Goal: Task Accomplishment & Management: Manage account settings

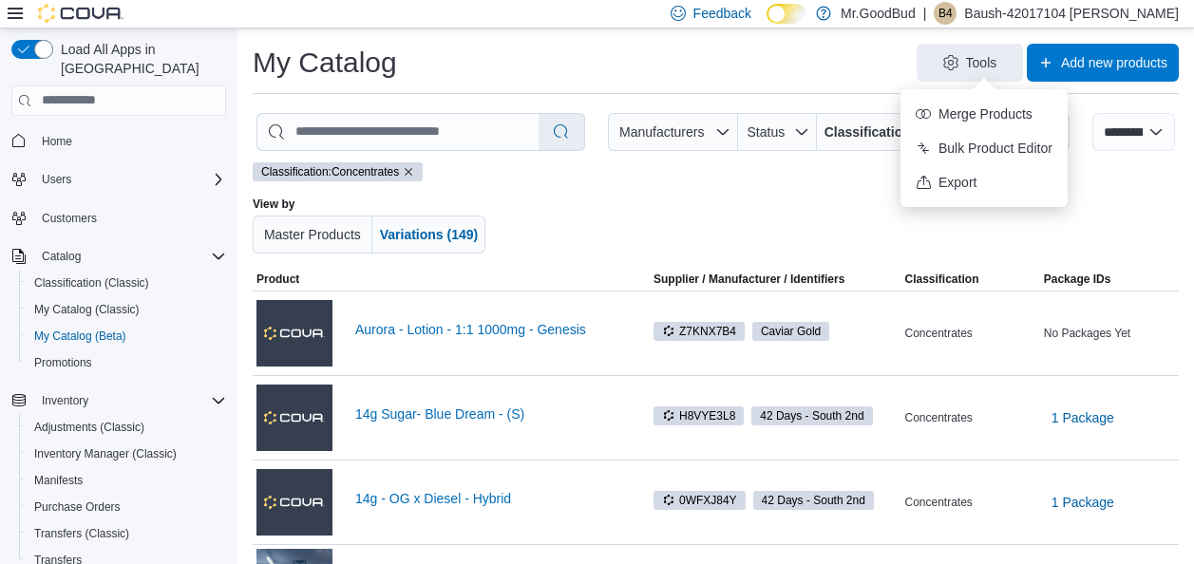
select select "**********"
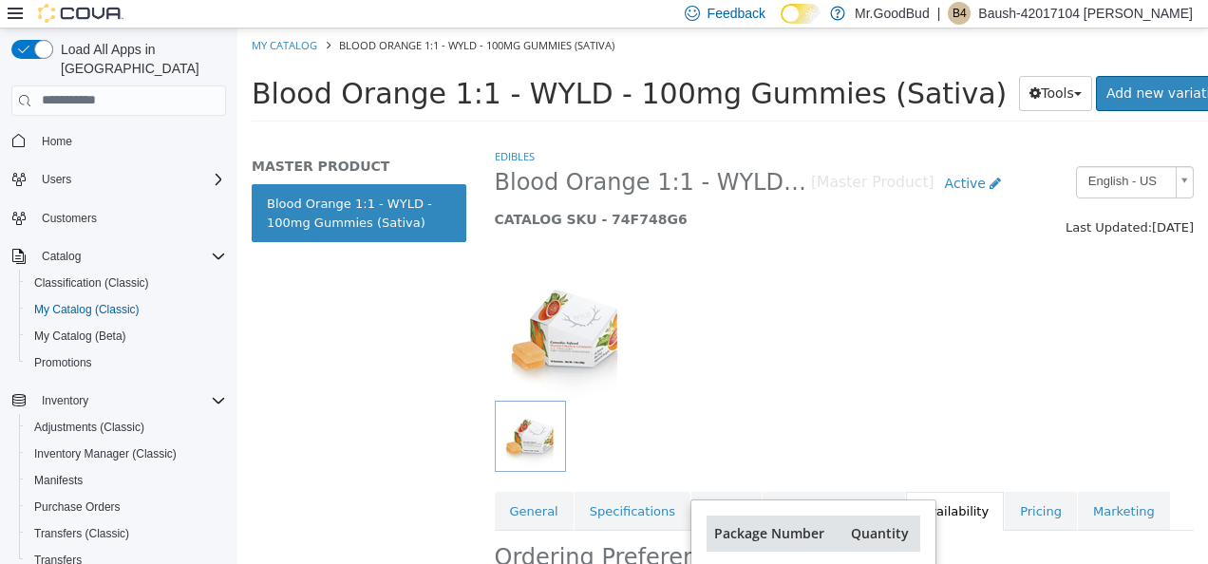
scroll to position [475, 0]
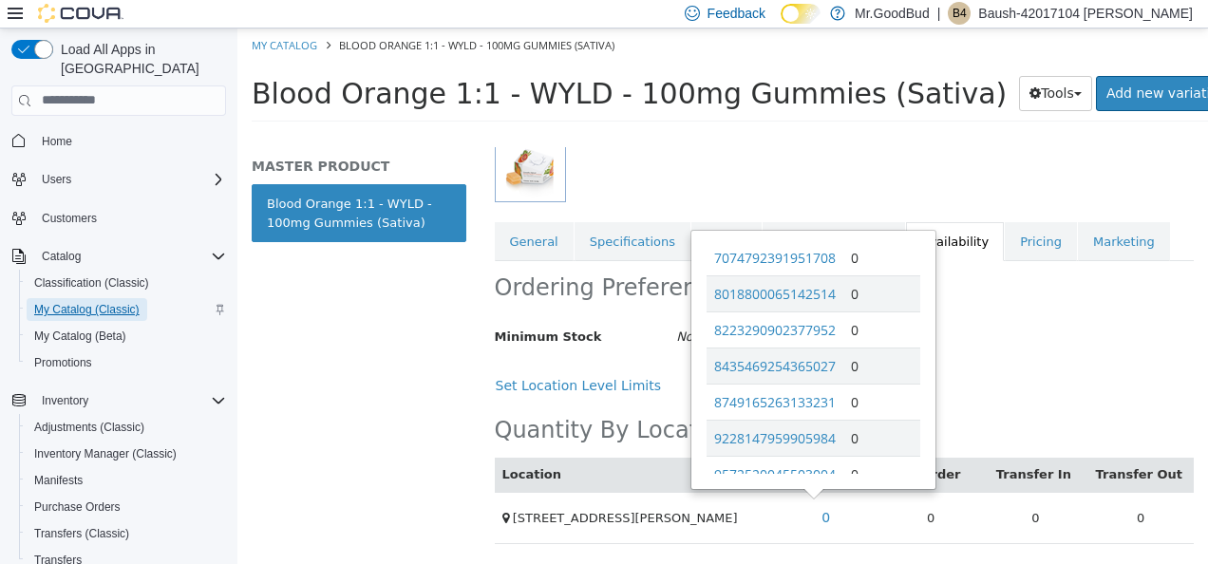
click at [95, 302] on span "My Catalog (Classic)" at bounding box center [86, 309] width 105 height 15
click at [84, 302] on span "My Catalog (Classic)" at bounding box center [86, 309] width 105 height 15
click at [366, 341] on div "MASTER PRODUCT Blood Orange 1:1 - WYLD - 100mg Gummies (Sativa)" at bounding box center [358, 354] width 243 height 417
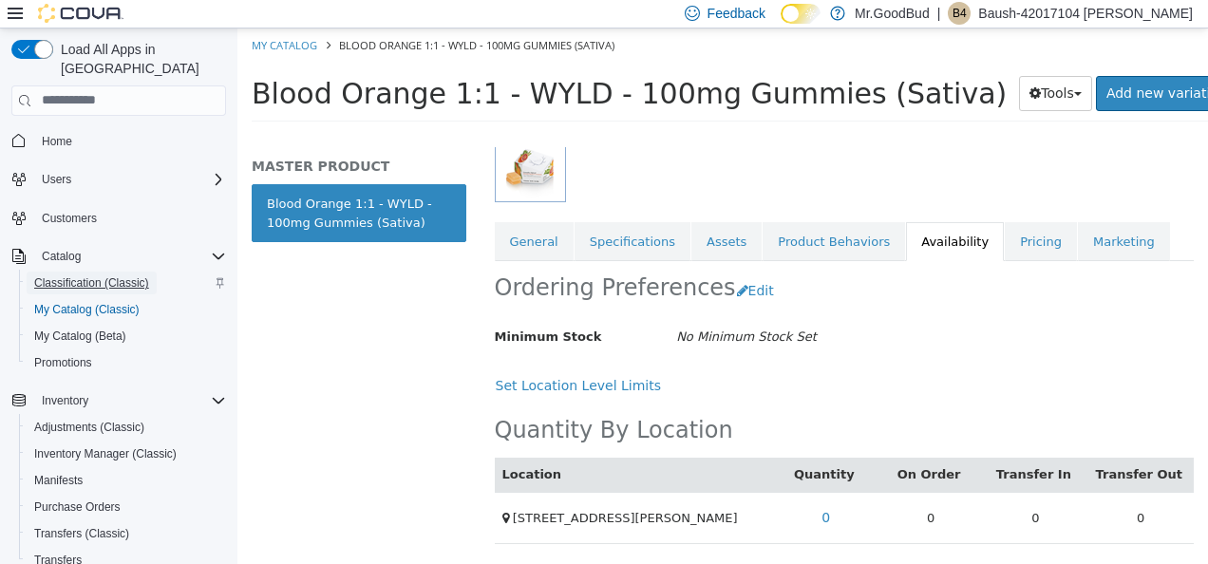
click at [95, 275] on span "Classification (Classic)" at bounding box center [91, 282] width 115 height 15
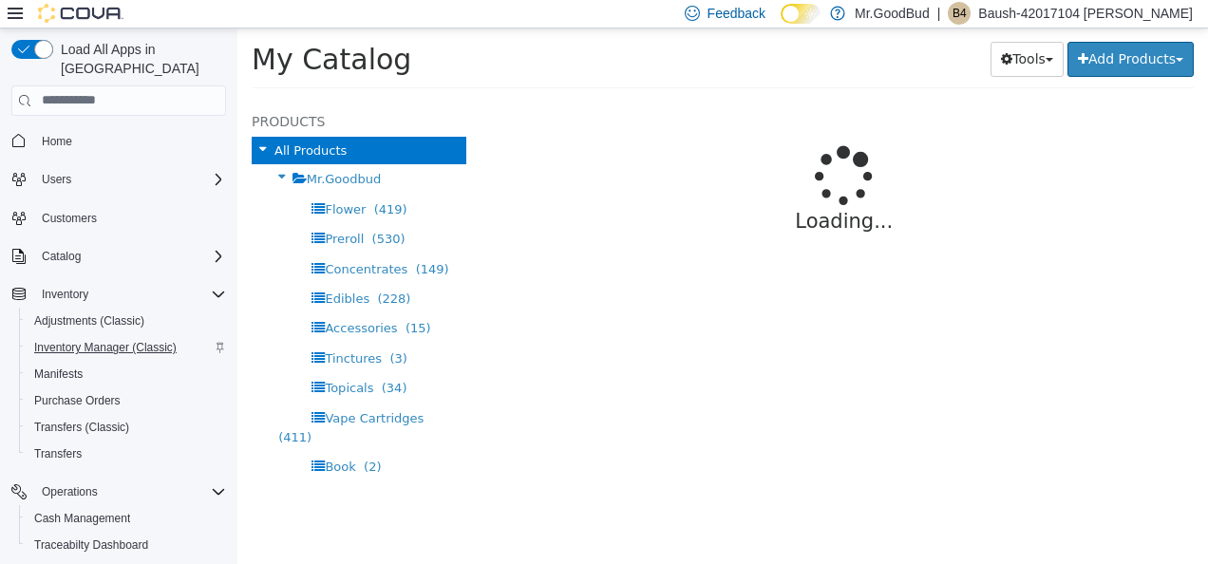
select select "**********"
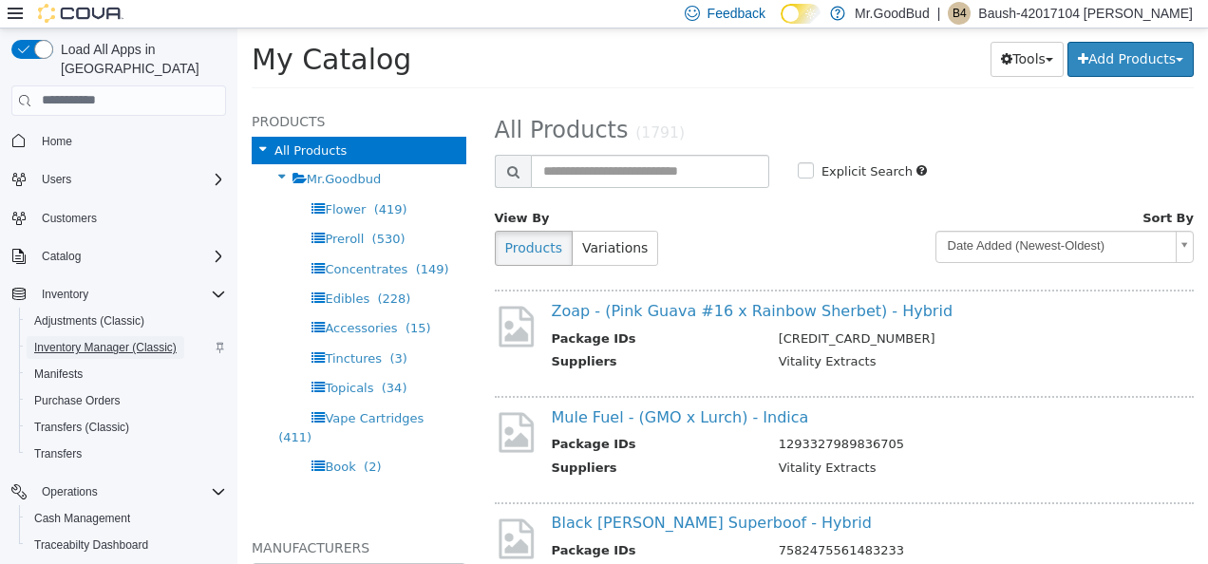
click at [98, 340] on span "Inventory Manager (Classic)" at bounding box center [105, 347] width 142 height 15
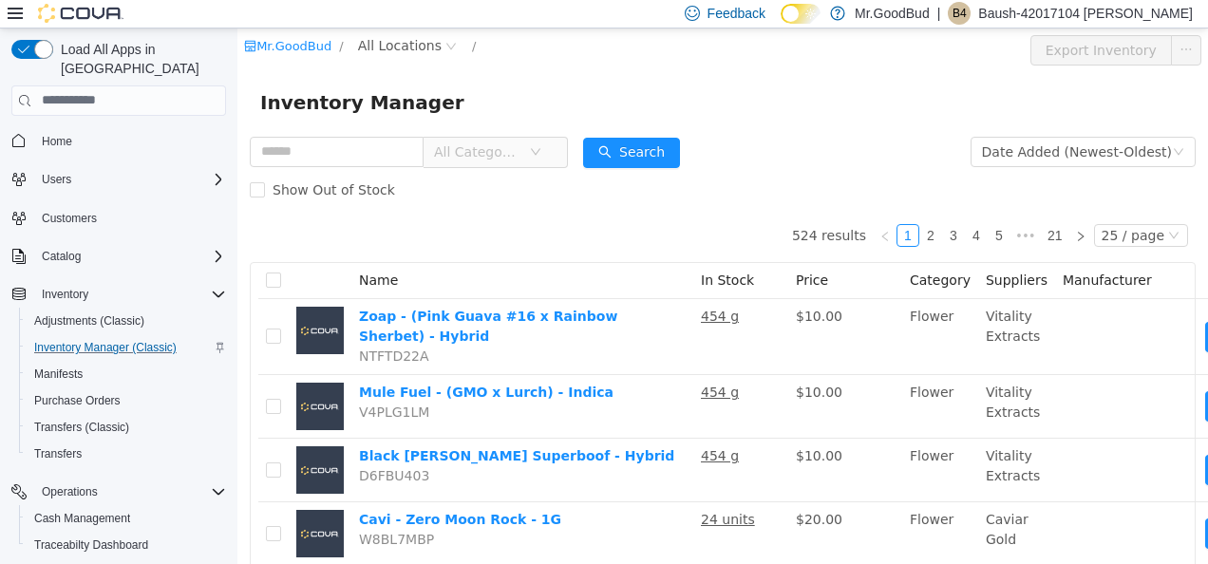
click at [550, 160] on span "All Categories" at bounding box center [488, 151] width 130 height 30
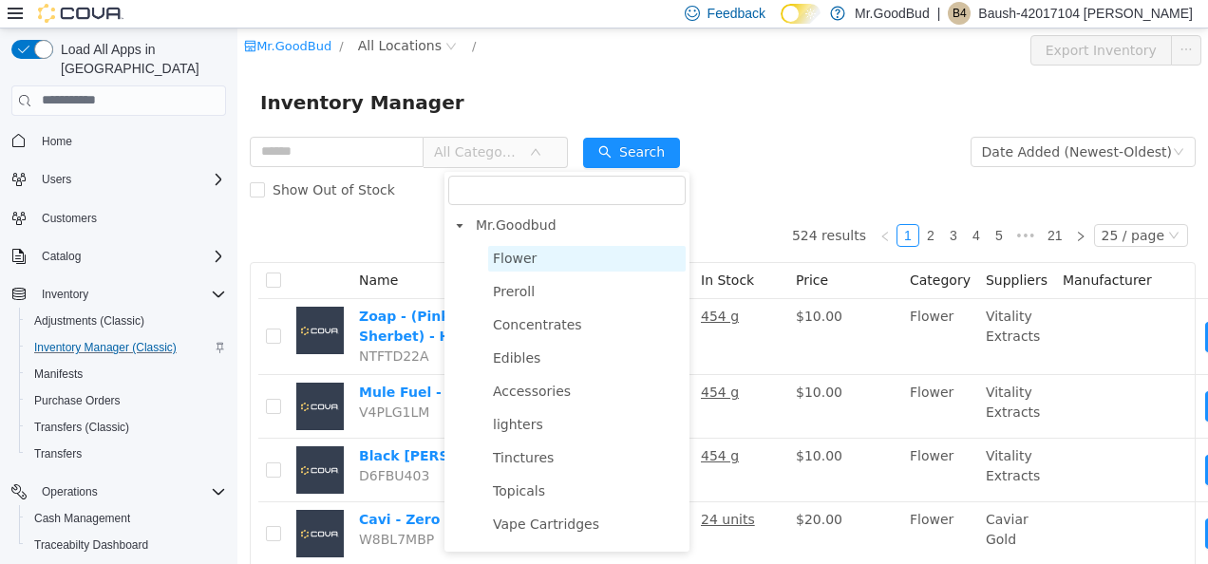
click at [530, 262] on span "Flower" at bounding box center [515, 257] width 44 height 15
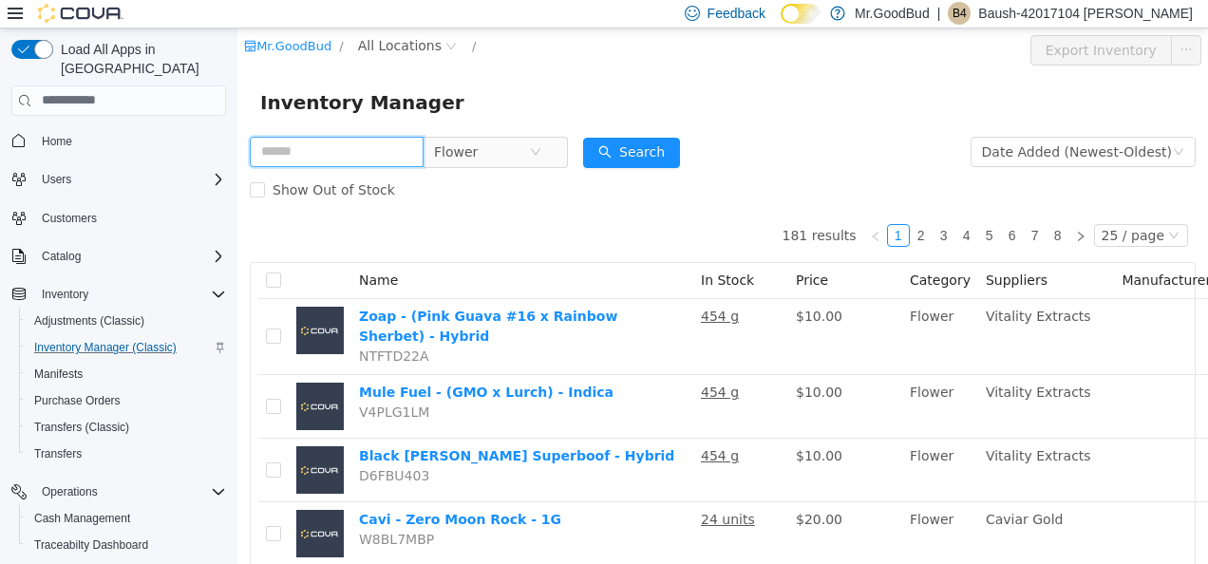
click at [335, 150] on input "text" at bounding box center [337, 151] width 174 height 30
type input "*******"
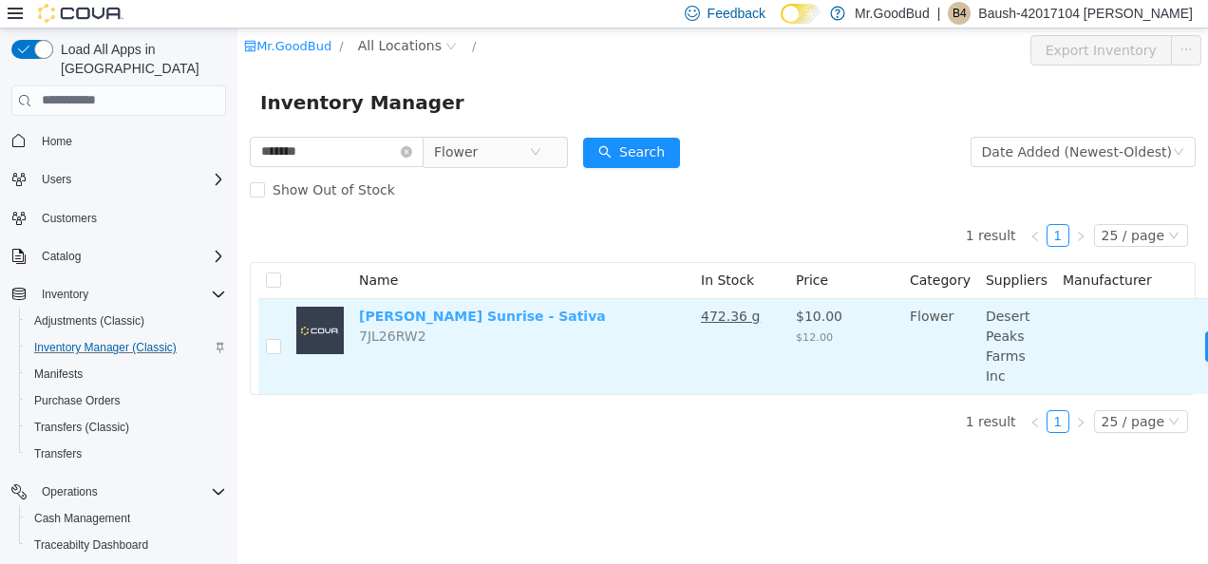
click at [476, 316] on link "[PERSON_NAME] Sunrise - Sativa" at bounding box center [482, 315] width 247 height 15
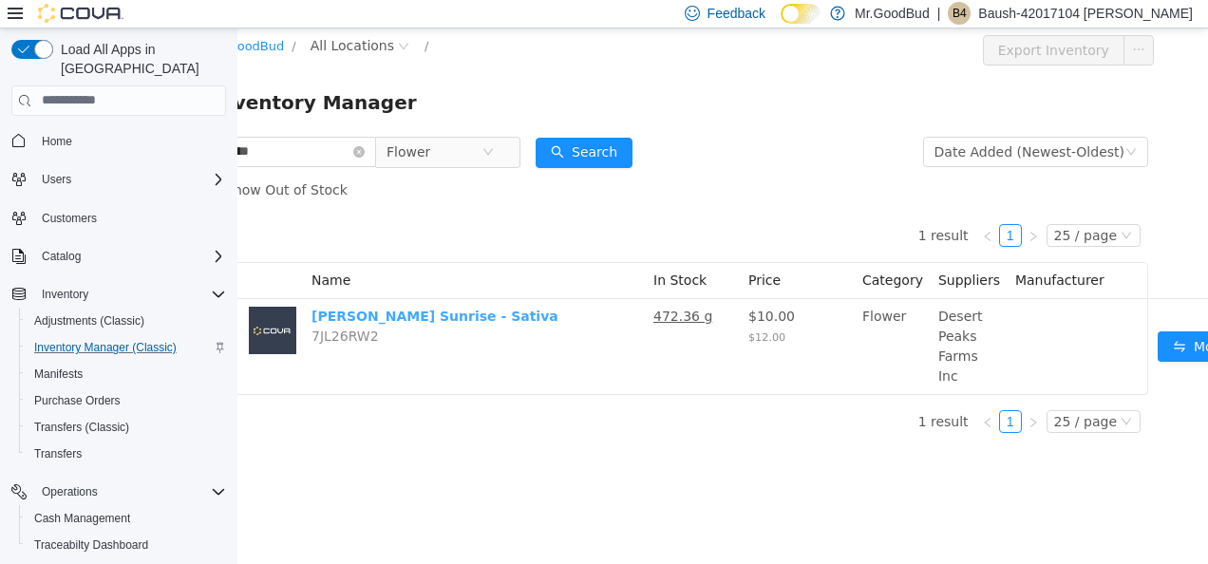
scroll to position [0, 125]
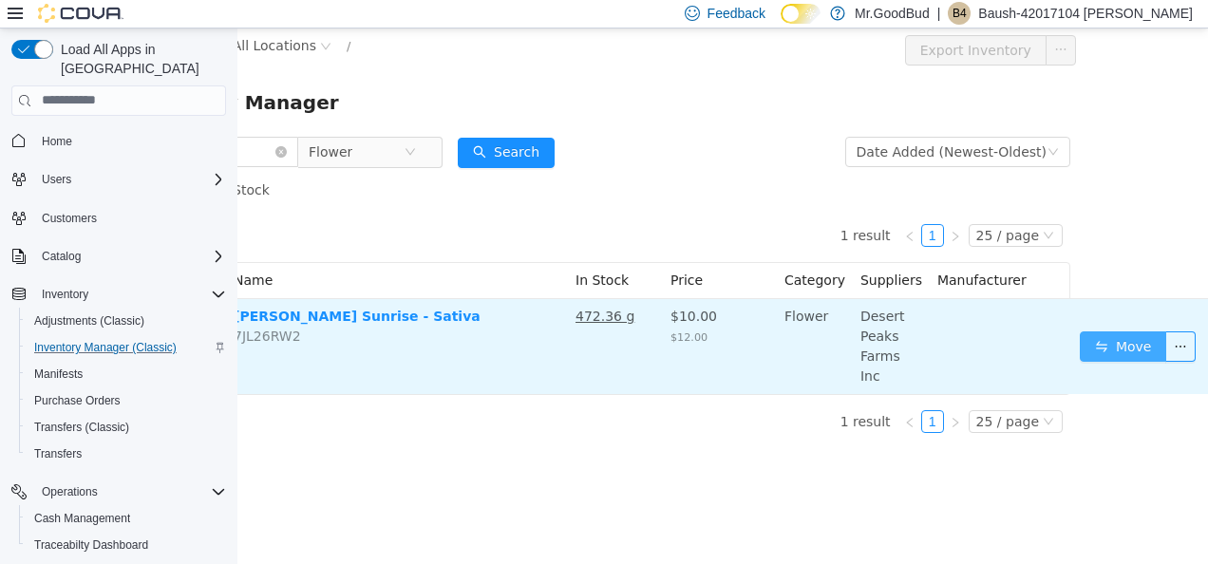
click at [1123, 337] on button "Move" at bounding box center [1123, 345] width 87 height 30
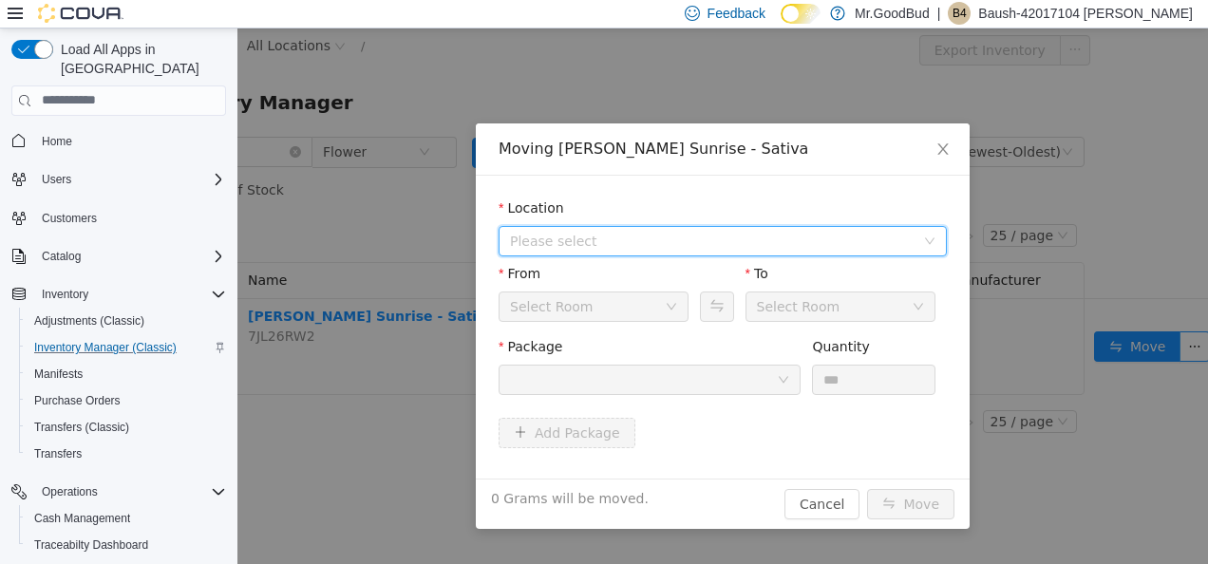
click at [679, 244] on span "Please select" at bounding box center [712, 240] width 405 height 19
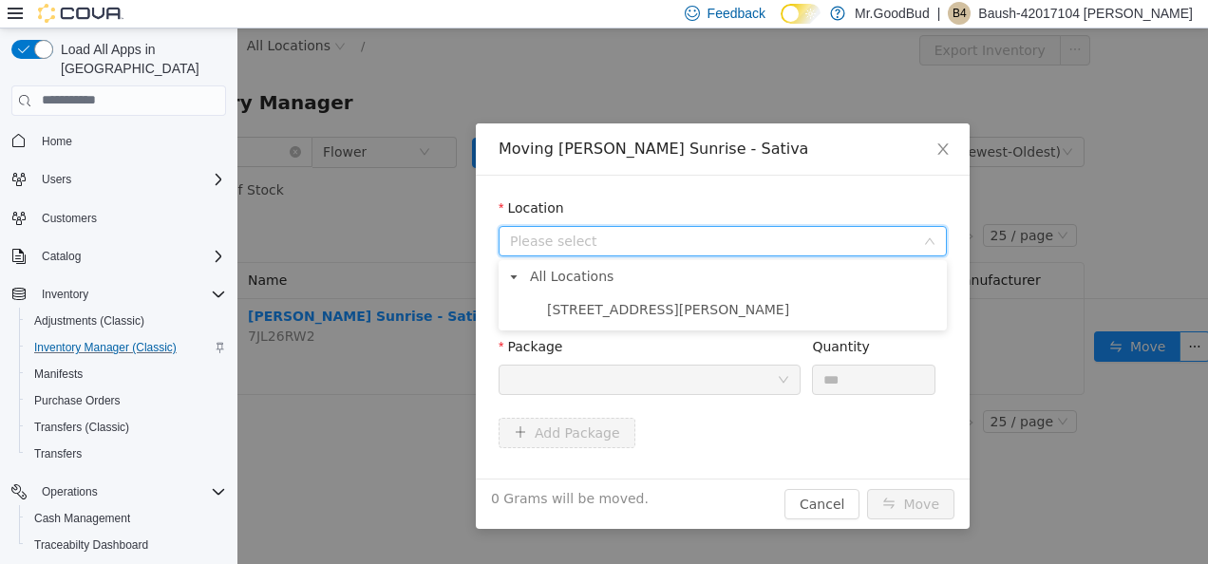
drag, startPoint x: 640, startPoint y: 306, endPoint x: 644, endPoint y: 334, distance: 28.7
click at [640, 307] on span "[STREET_ADDRESS][PERSON_NAME]" at bounding box center [668, 308] width 242 height 15
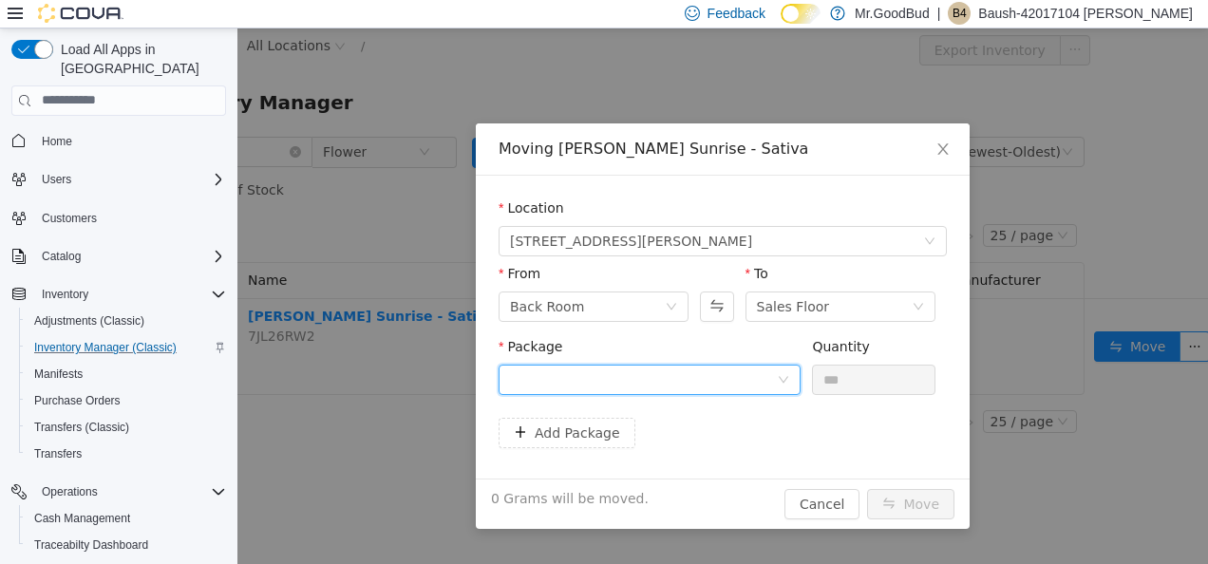
click at [655, 385] on div at bounding box center [643, 379] width 267 height 28
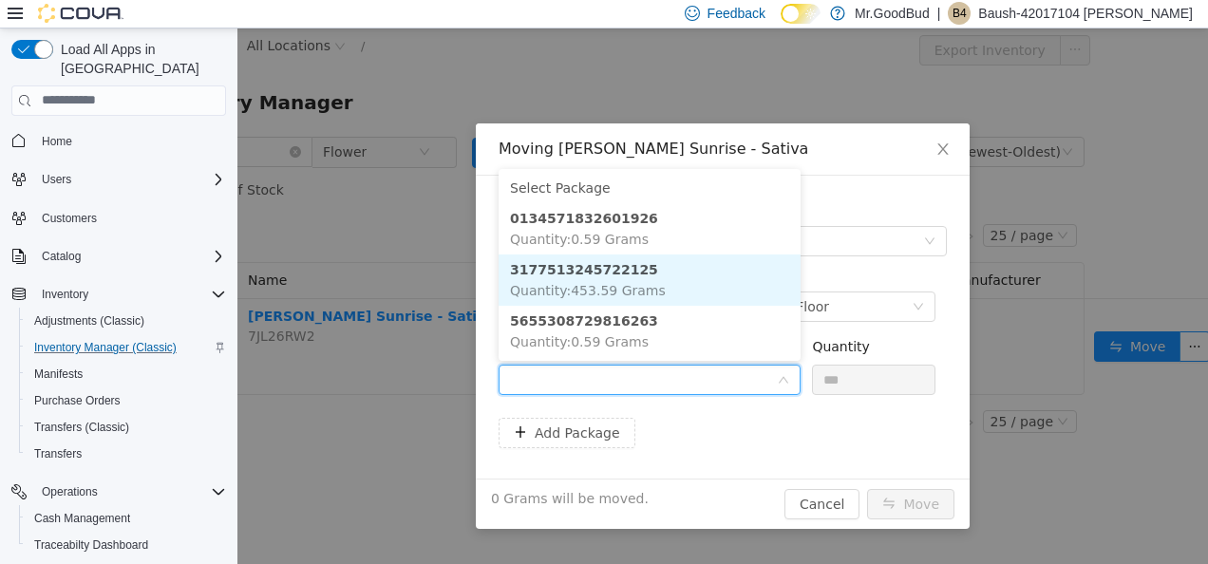
click at [659, 285] on li "3177513245722125 Quantity : 453.59 Grams" at bounding box center [650, 279] width 302 height 51
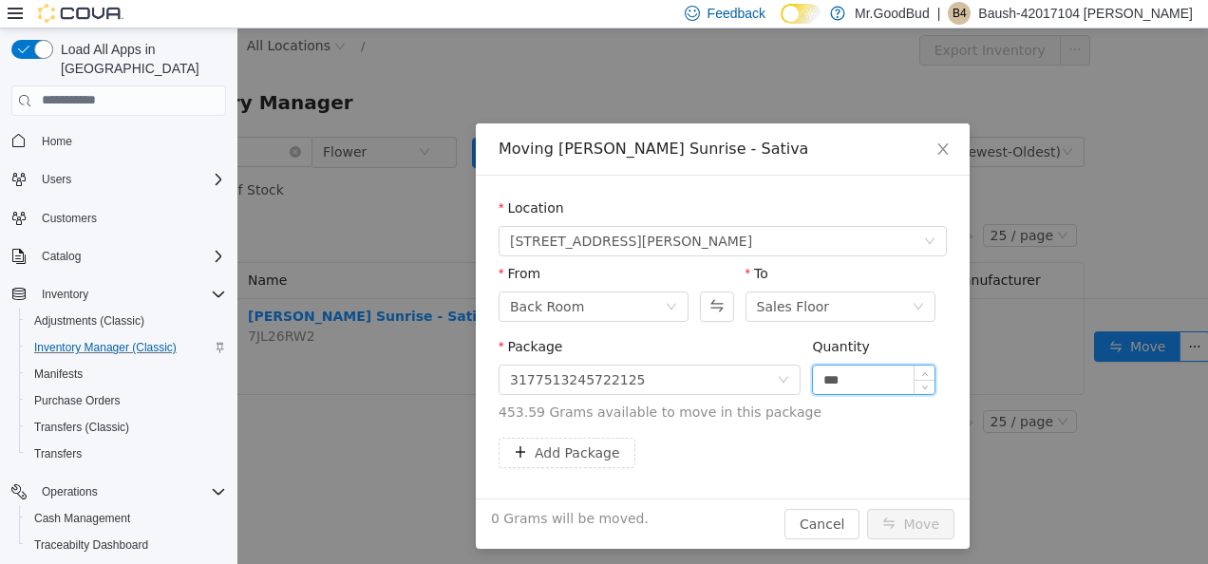
click at [846, 384] on input "***" at bounding box center [874, 379] width 122 height 28
type input "******"
click at [914, 520] on button "Move" at bounding box center [910, 523] width 87 height 30
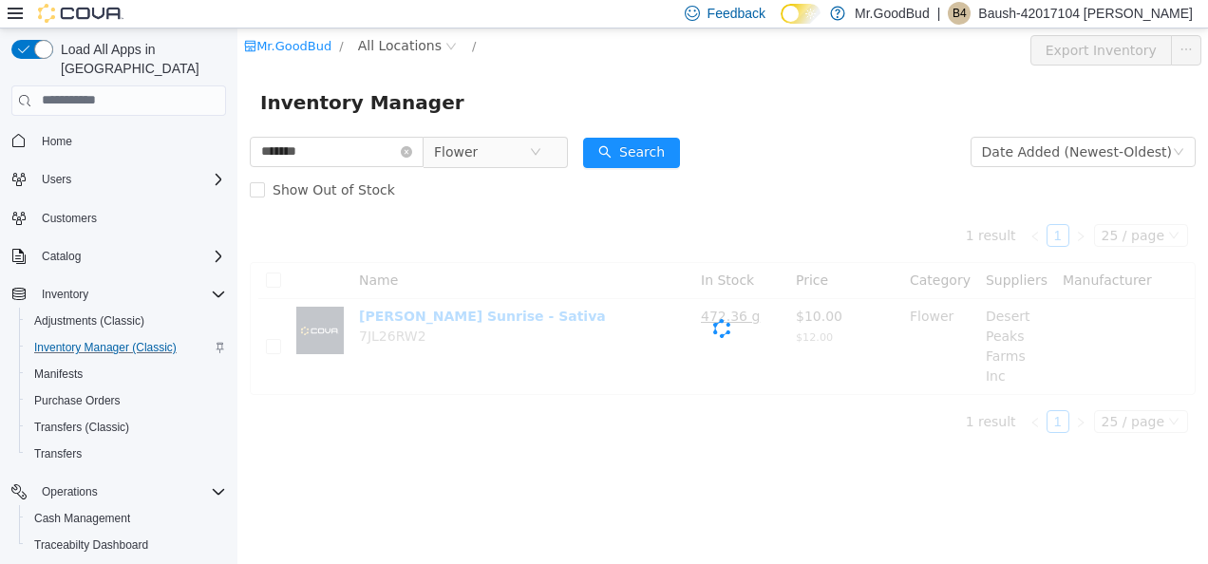
scroll to position [0, 0]
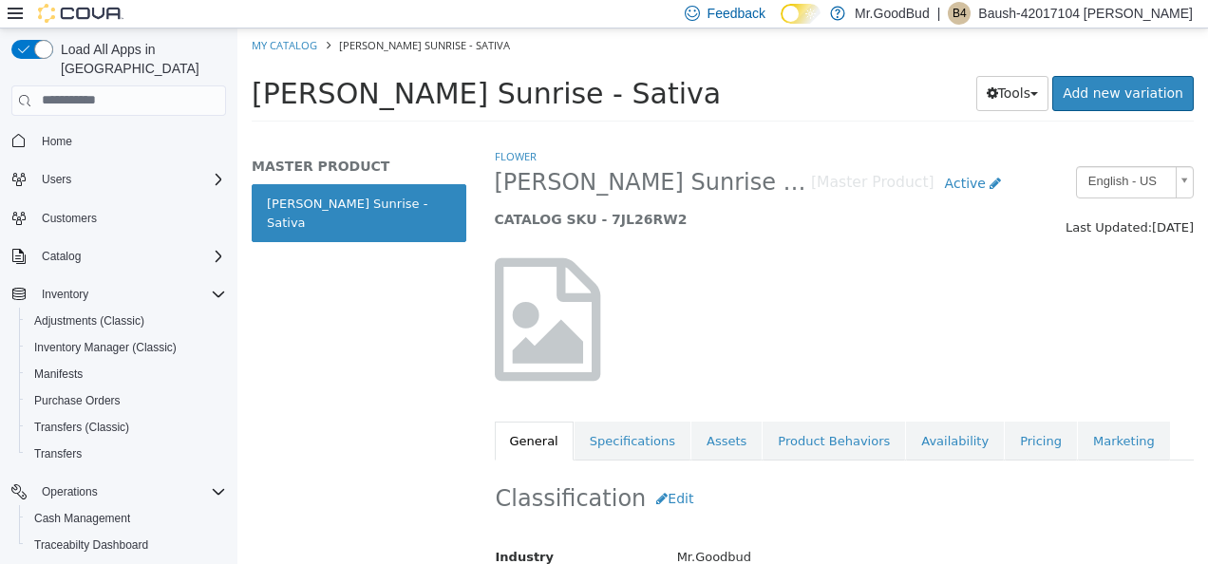
scroll to position [190, 0]
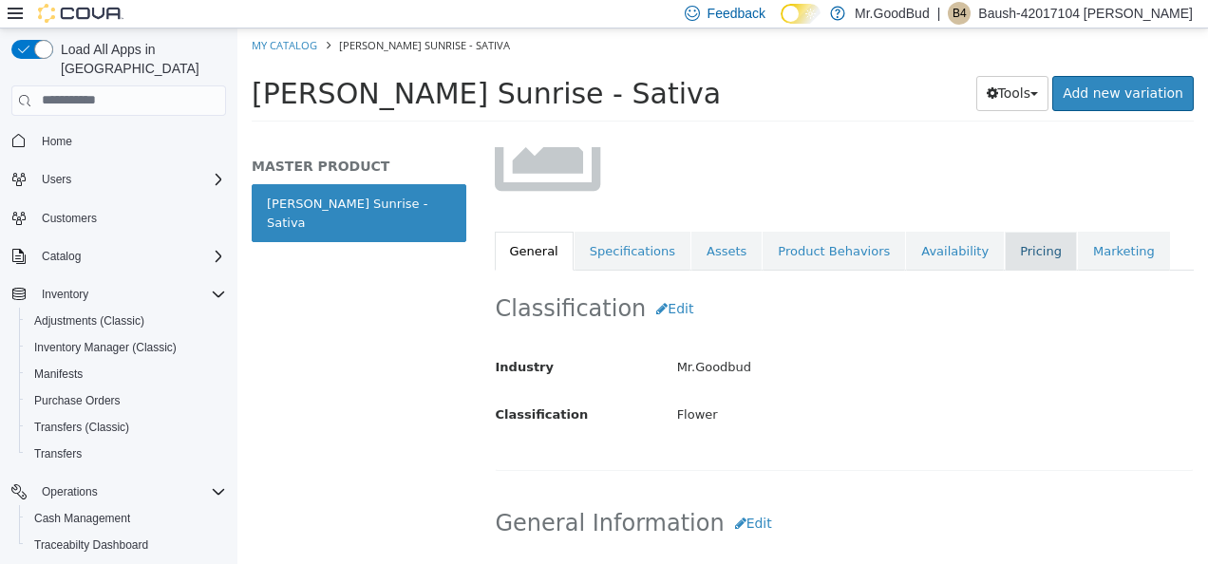
click at [1005, 252] on link "Pricing" at bounding box center [1041, 251] width 72 height 40
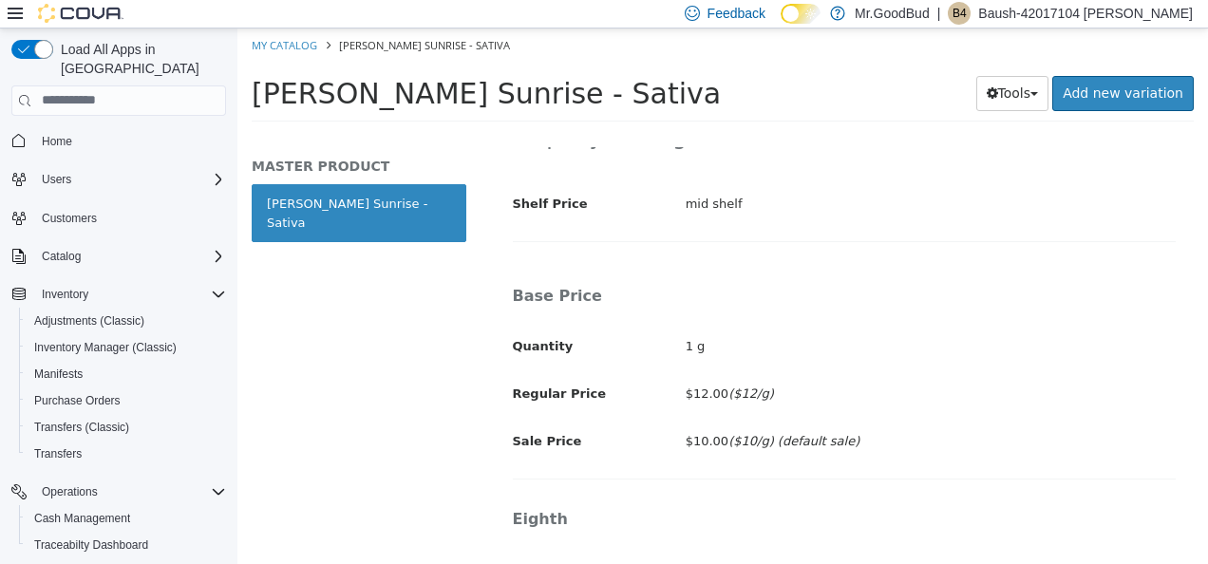
scroll to position [66, 0]
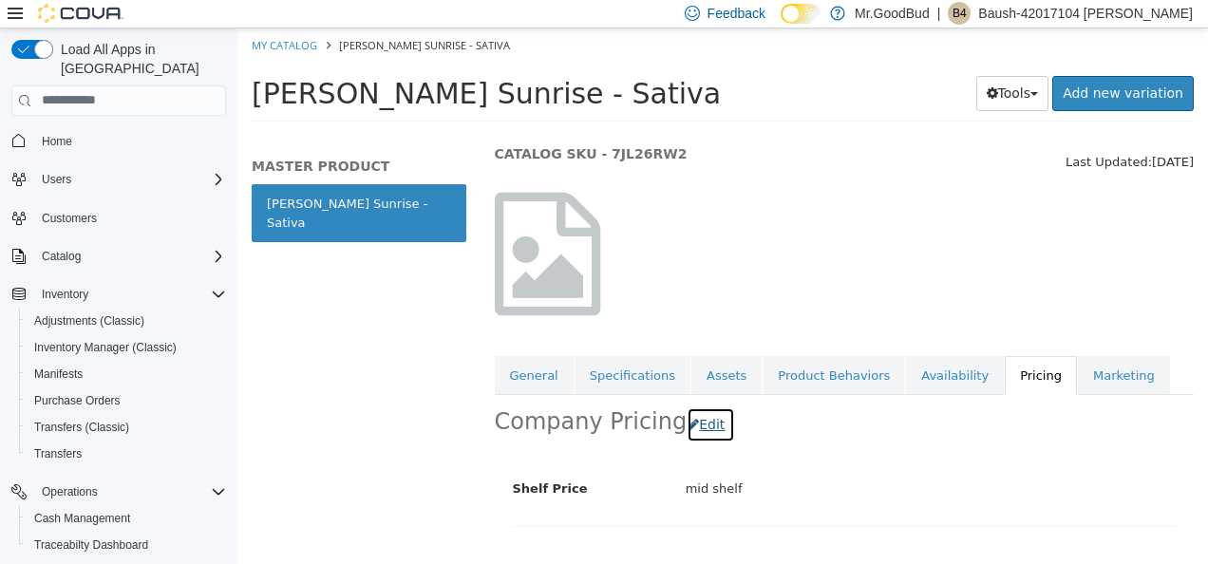
click at [701, 422] on button "Edit" at bounding box center [711, 423] width 48 height 35
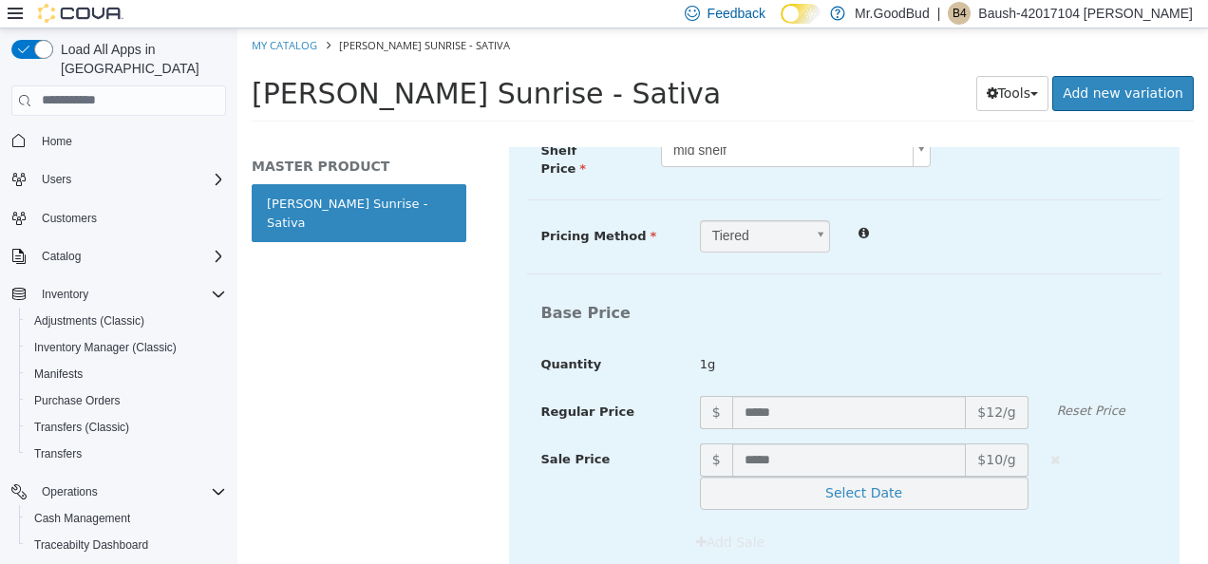
scroll to position [445, 0]
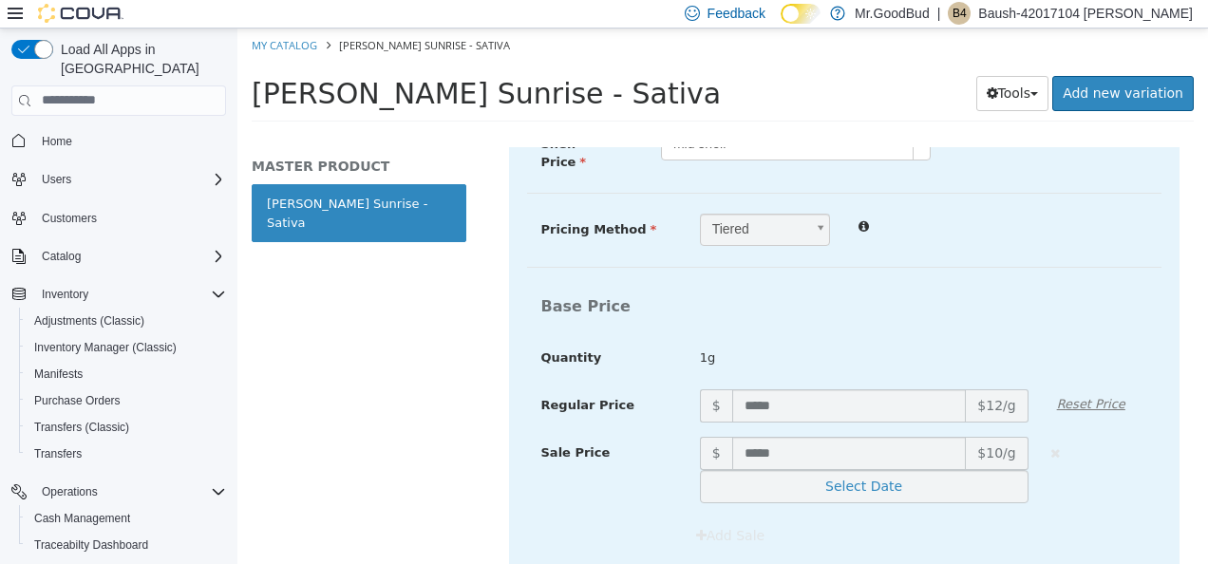
click at [1071, 397] on em "Reset Price" at bounding box center [1091, 403] width 68 height 14
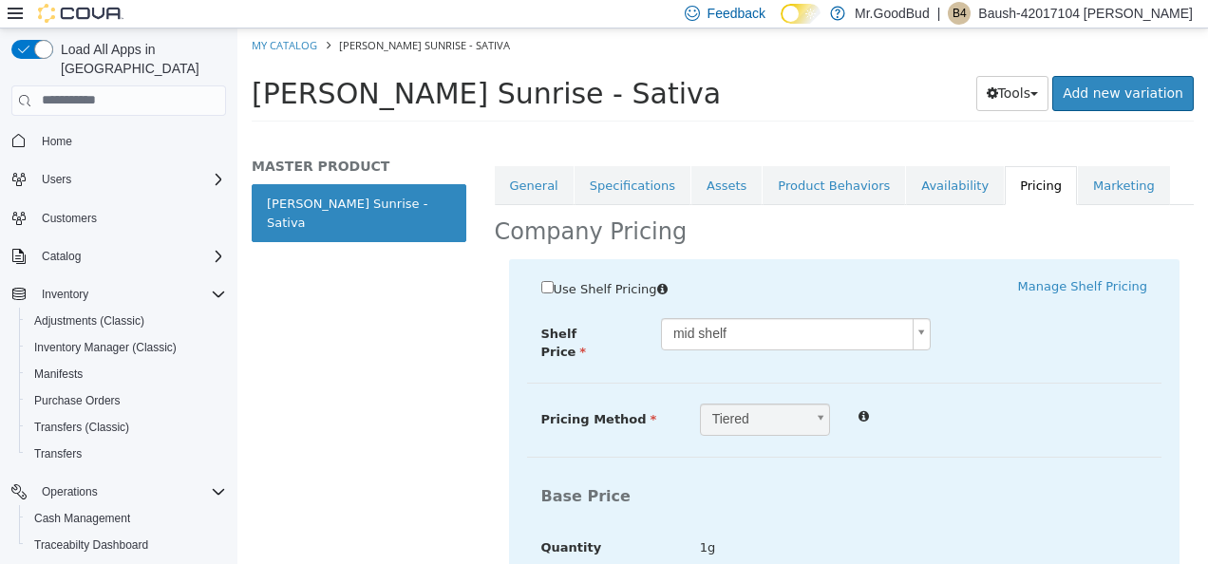
click at [914, 133] on body "Saving Bulk Changes... × My Catalog Chiquita Sunrise - Sativa Chiquita Sunrise …" at bounding box center [722, 80] width 971 height 105
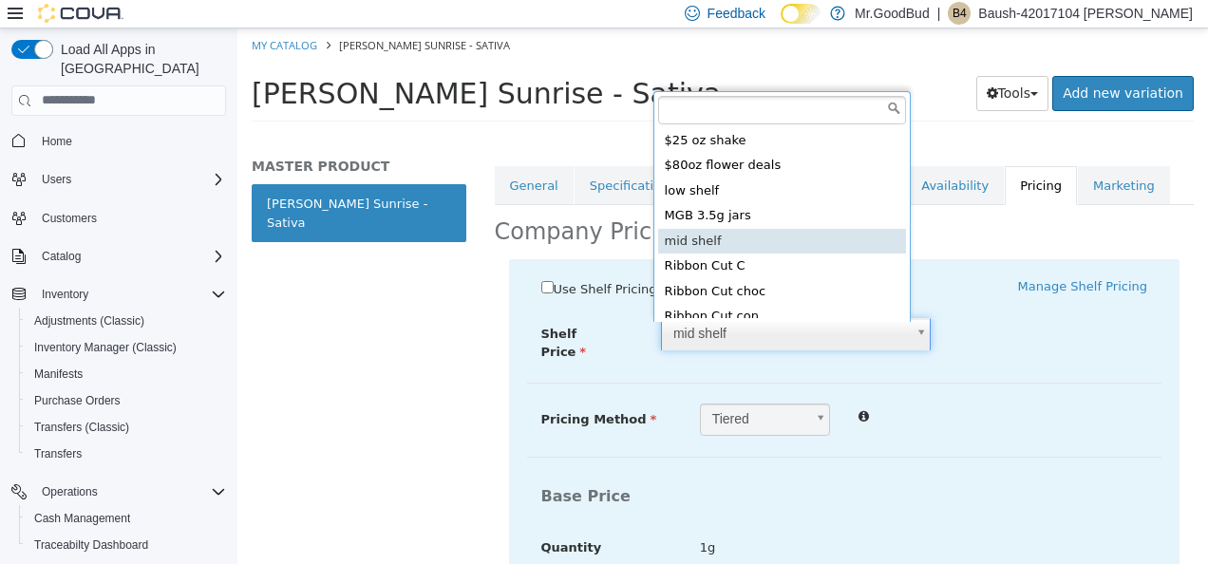
scroll to position [4, 0]
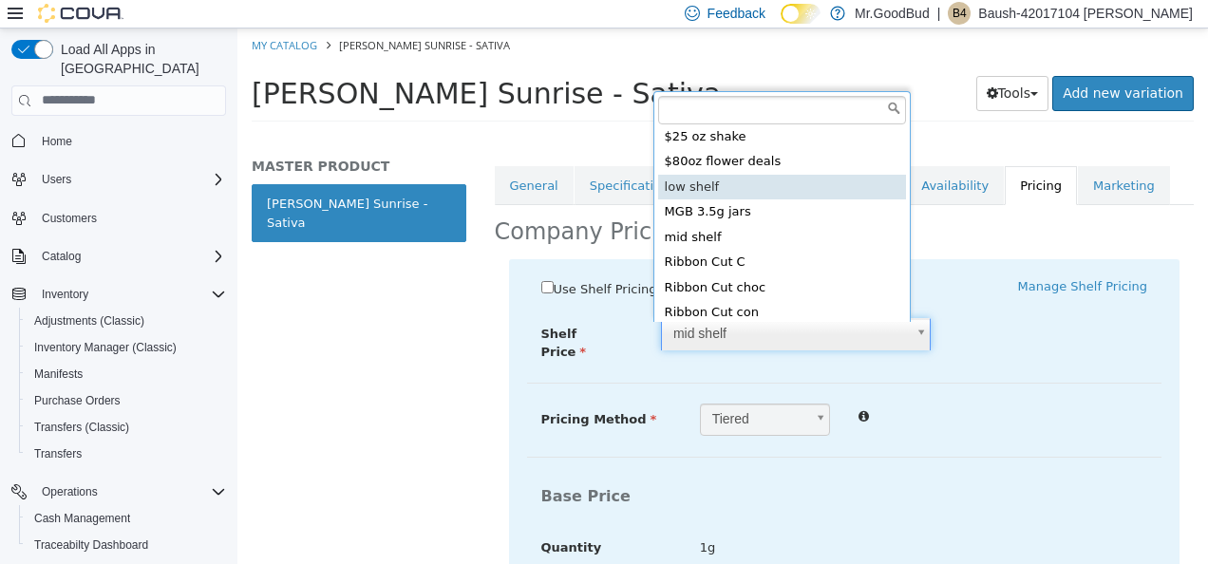
type input "*****"
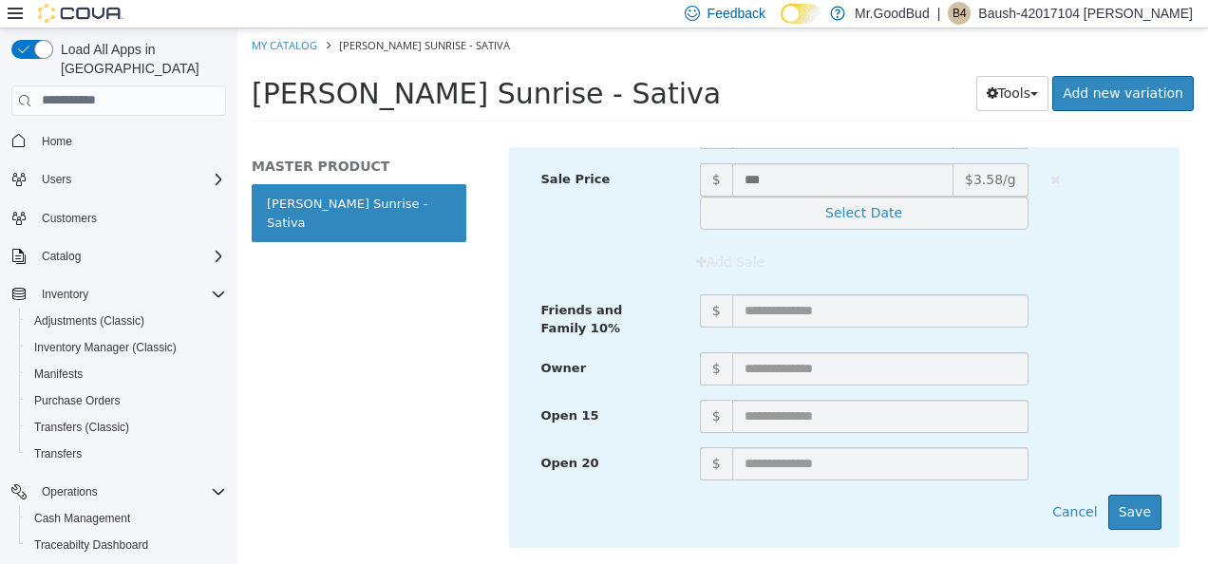
scroll to position [2673, 0]
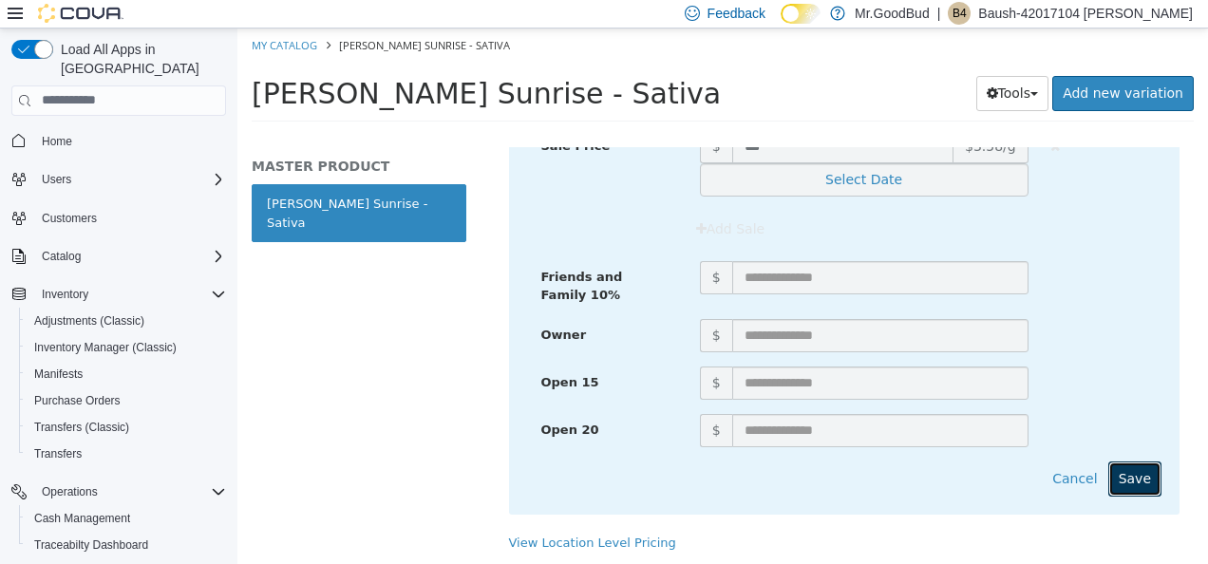
click at [1130, 464] on button "Save" at bounding box center [1134, 478] width 53 height 35
